Goal: Transaction & Acquisition: Purchase product/service

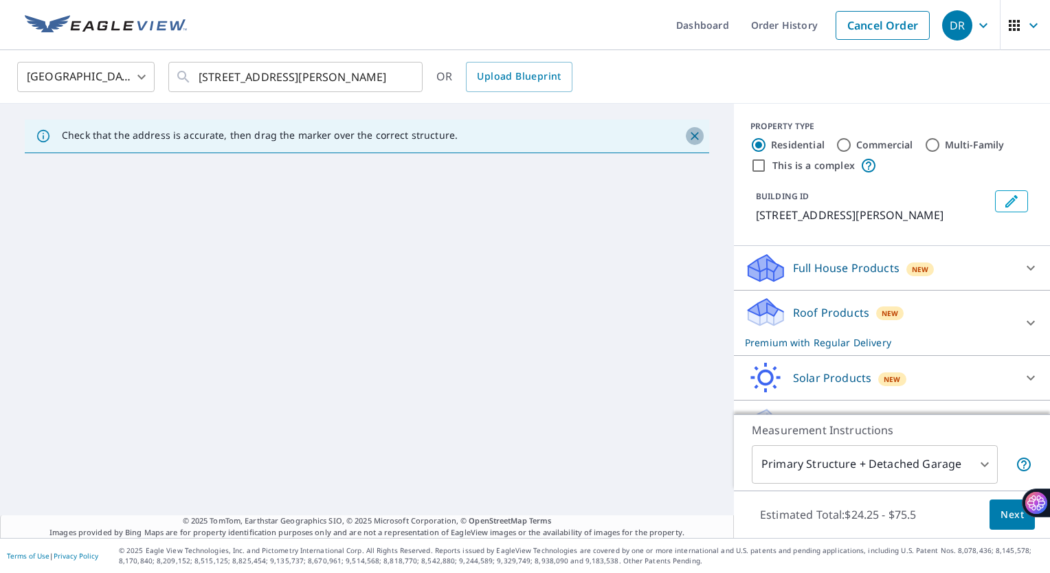
click at [688, 142] on icon "Close" at bounding box center [695, 136] width 14 height 14
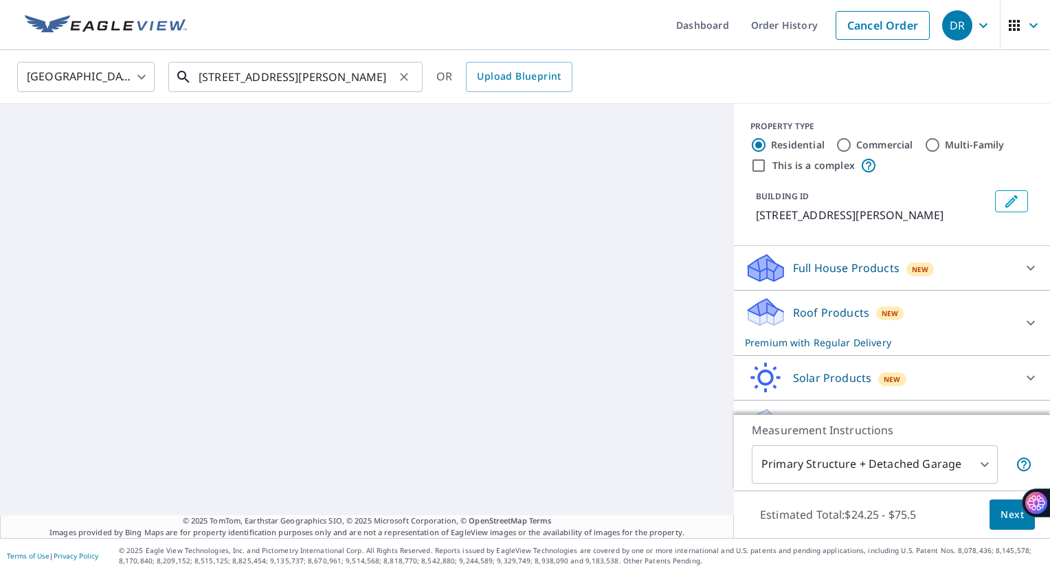
click at [382, 79] on input "[STREET_ADDRESS][PERSON_NAME]" at bounding box center [297, 77] width 196 height 38
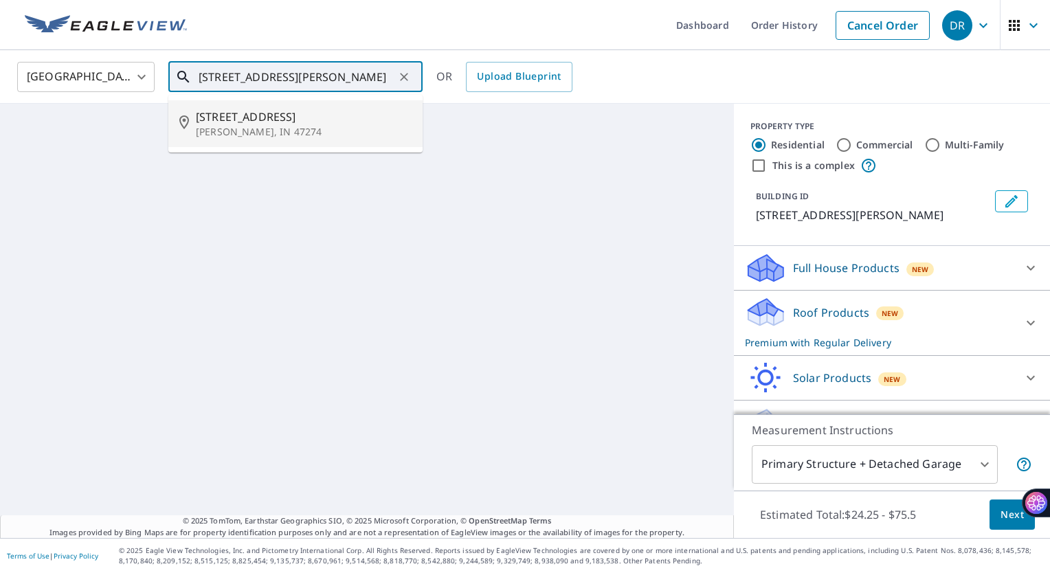
click at [267, 125] on p "[PERSON_NAME], IN 47274" at bounding box center [304, 132] width 216 height 14
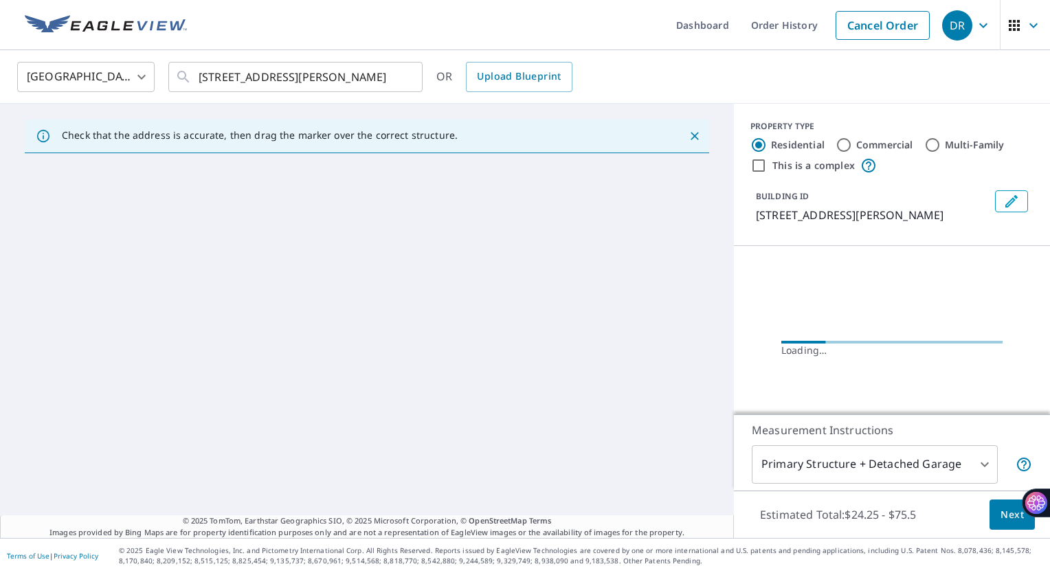
click at [258, 141] on p "Check that the address is accurate, then drag the marker over the correct struc…" at bounding box center [260, 135] width 396 height 12
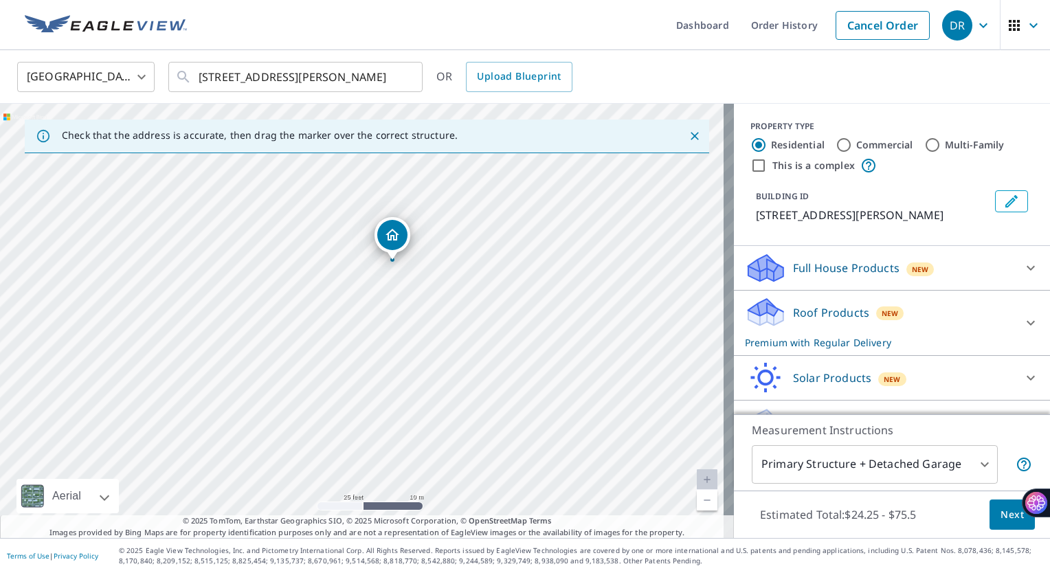
click at [1001, 510] on span "Next" at bounding box center [1011, 514] width 23 height 17
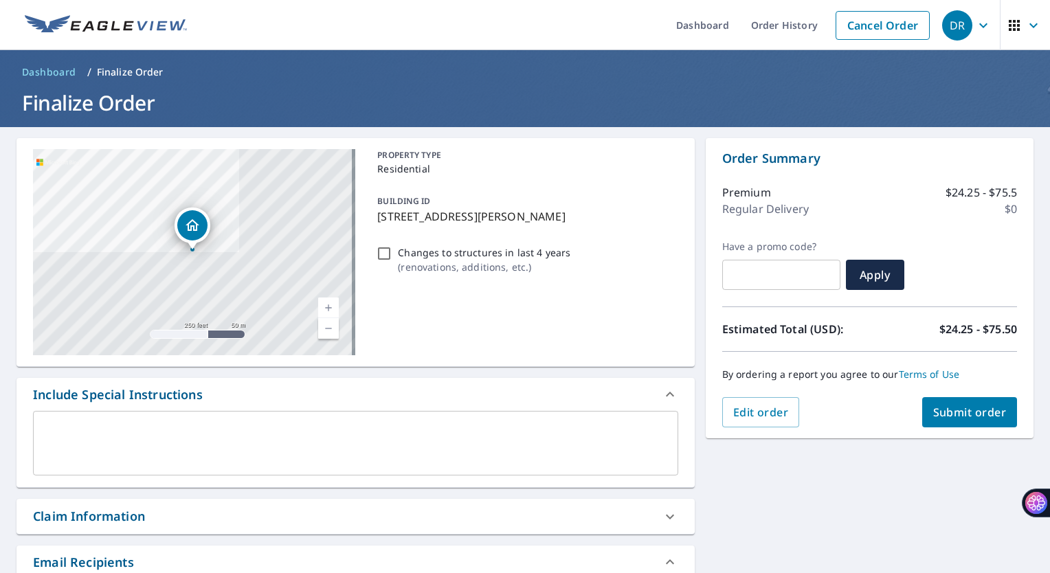
click at [242, 430] on textarea at bounding box center [356, 443] width 626 height 39
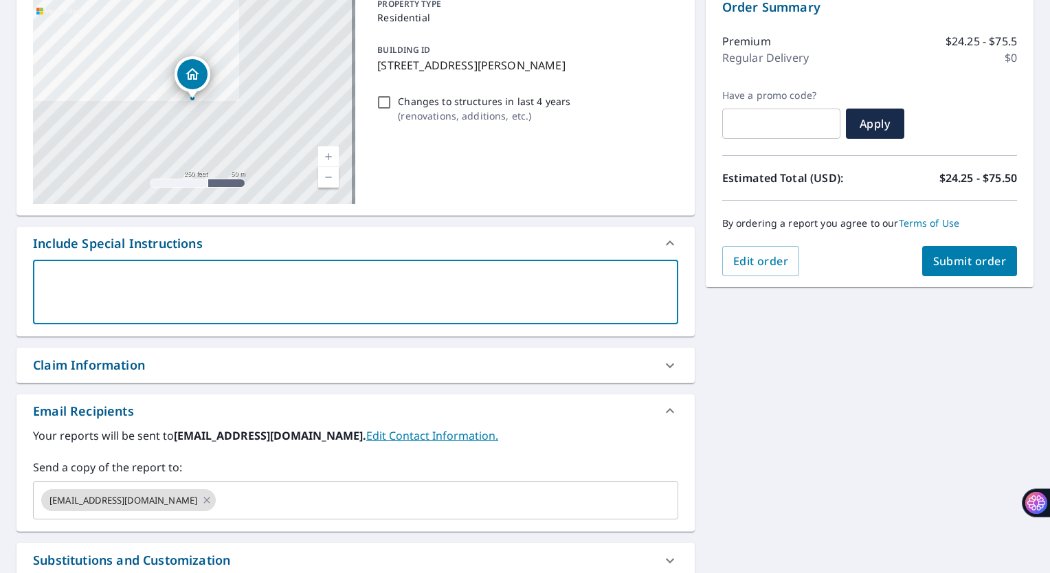
scroll to position [164, 0]
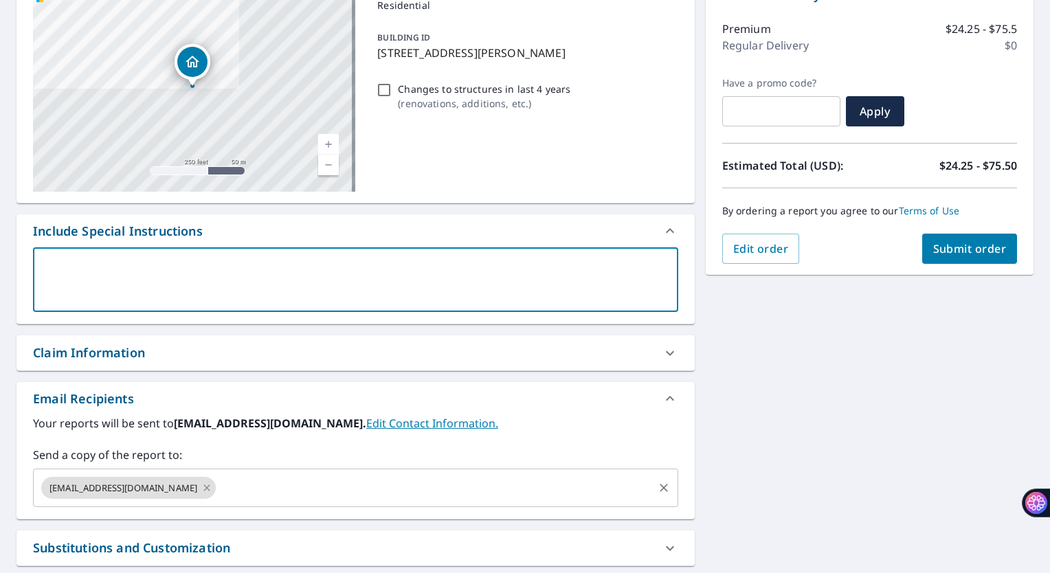
click at [201, 492] on icon at bounding box center [206, 487] width 11 height 15
type textarea "k"
type textarea "x"
type textarea "j"
type textarea "x"
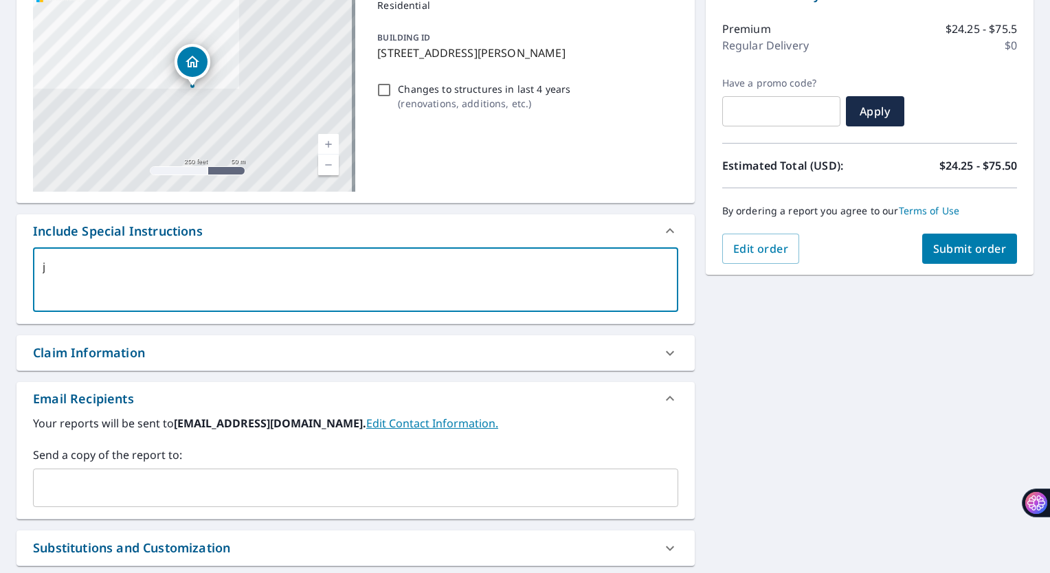
type textarea "jc"
type textarea "x"
type textarea "jcl"
type textarea "x"
type textarea "jcla"
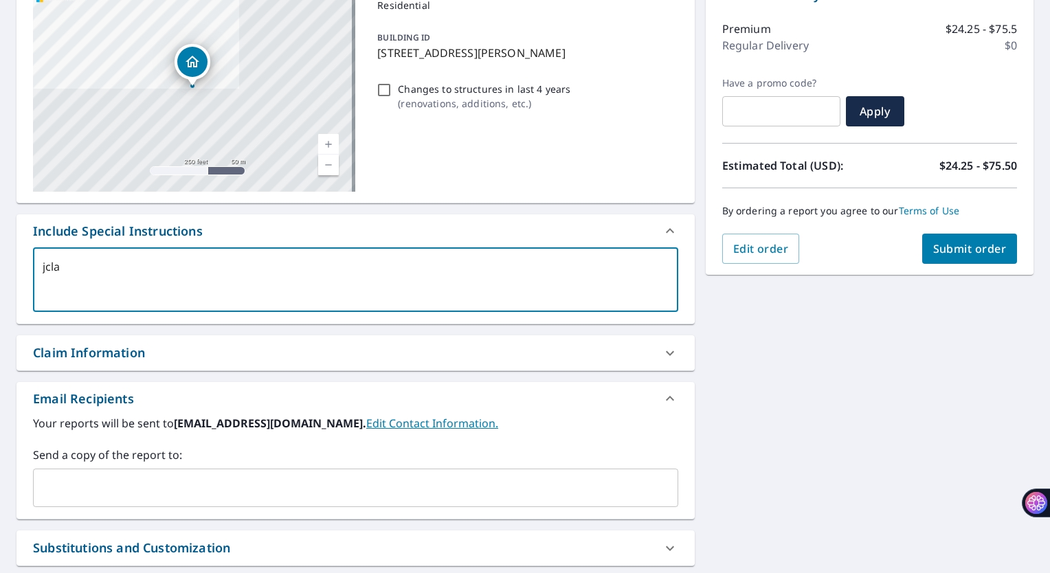
type textarea "x"
type textarea "jclar"
type textarea "x"
type textarea "jclark"
type textarea "x"
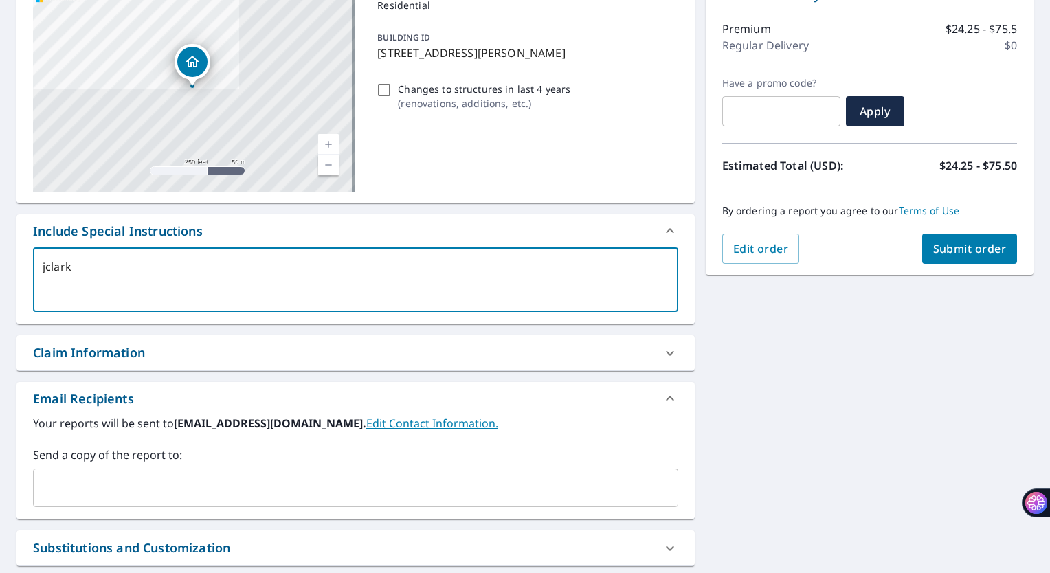
type textarea "jclar"
type textarea "x"
type textarea "jcla"
type textarea "x"
type textarea "jcl"
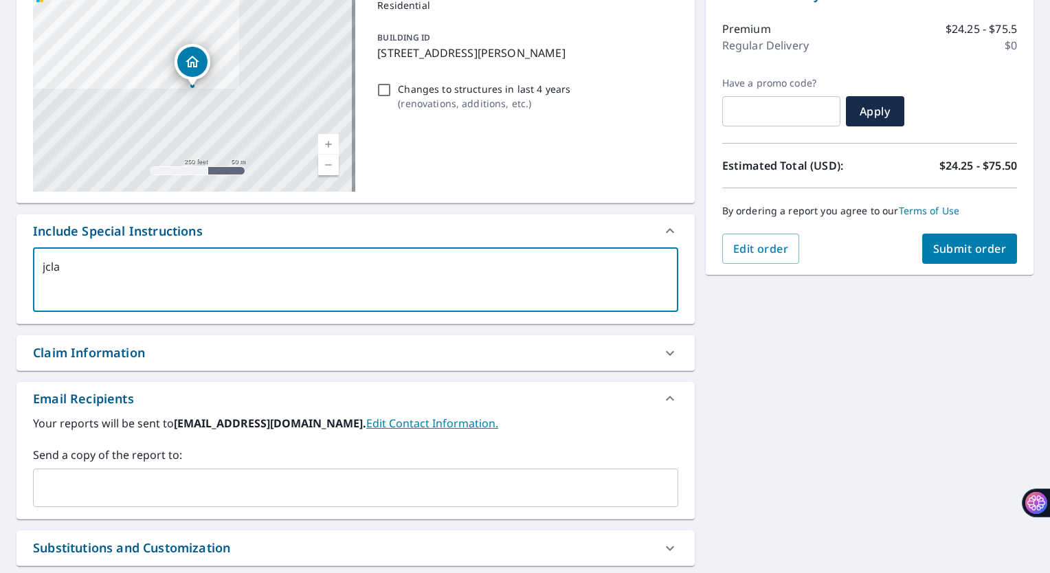
type textarea "x"
type textarea "jc"
type textarea "x"
type textarea "j"
type textarea "x"
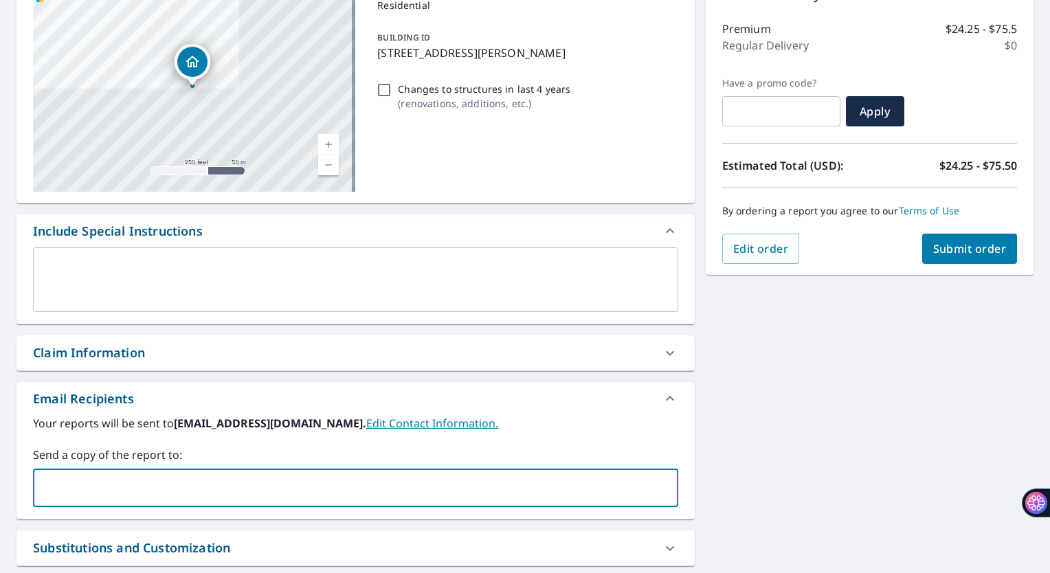
click at [150, 492] on input "text" at bounding box center [345, 488] width 612 height 26
type input "[EMAIL_ADDRESS][DOMAIN_NAME]"
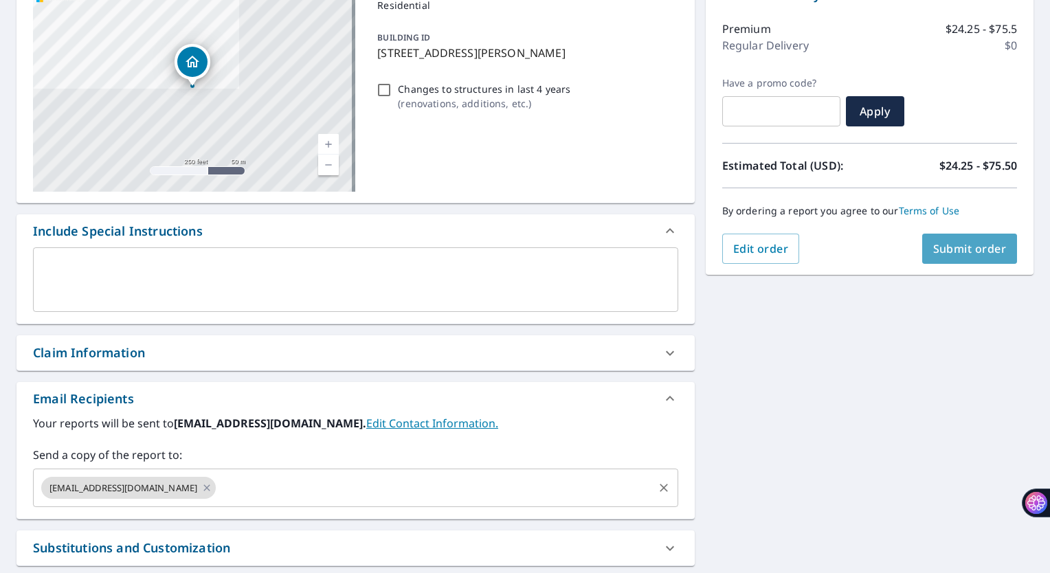
click at [937, 246] on span "Submit order" at bounding box center [970, 248] width 74 height 15
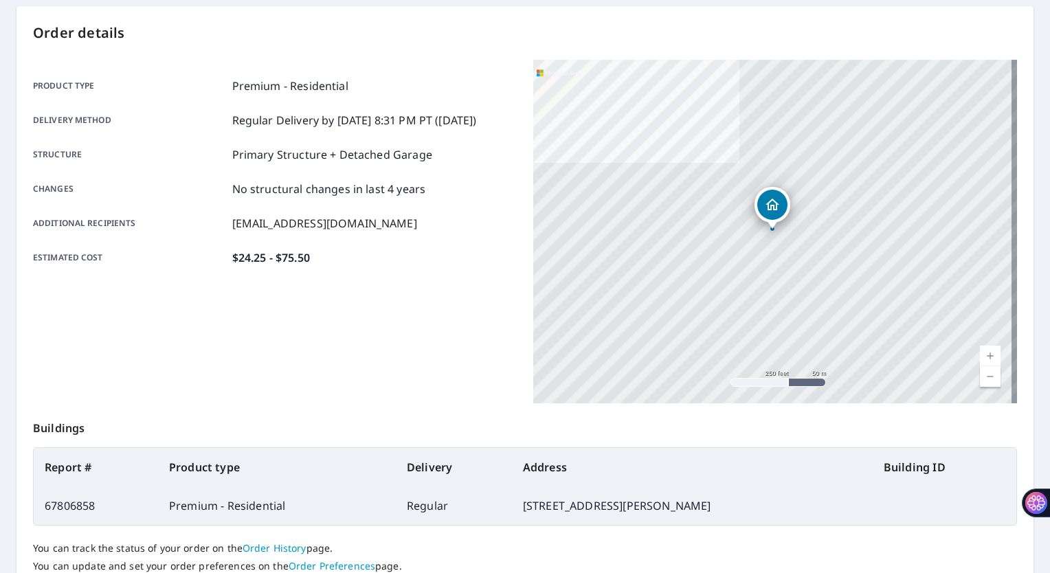
scroll to position [129, 0]
